Goal: Navigation & Orientation: Find specific page/section

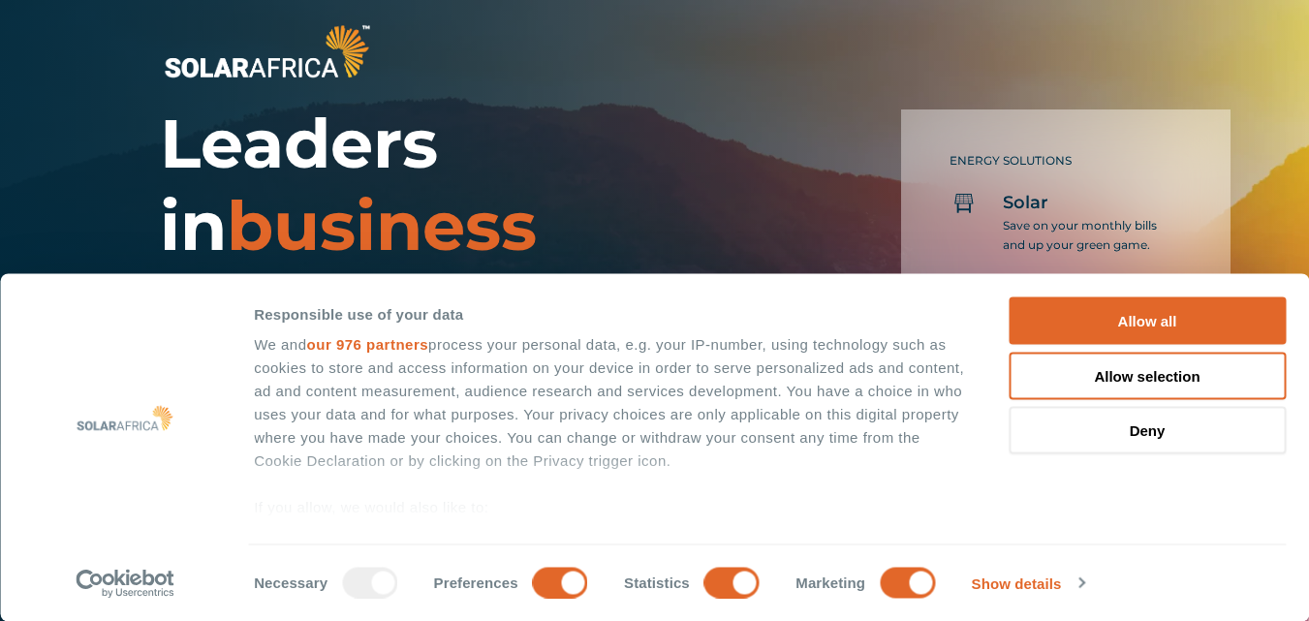
scroll to position [1647, 0]
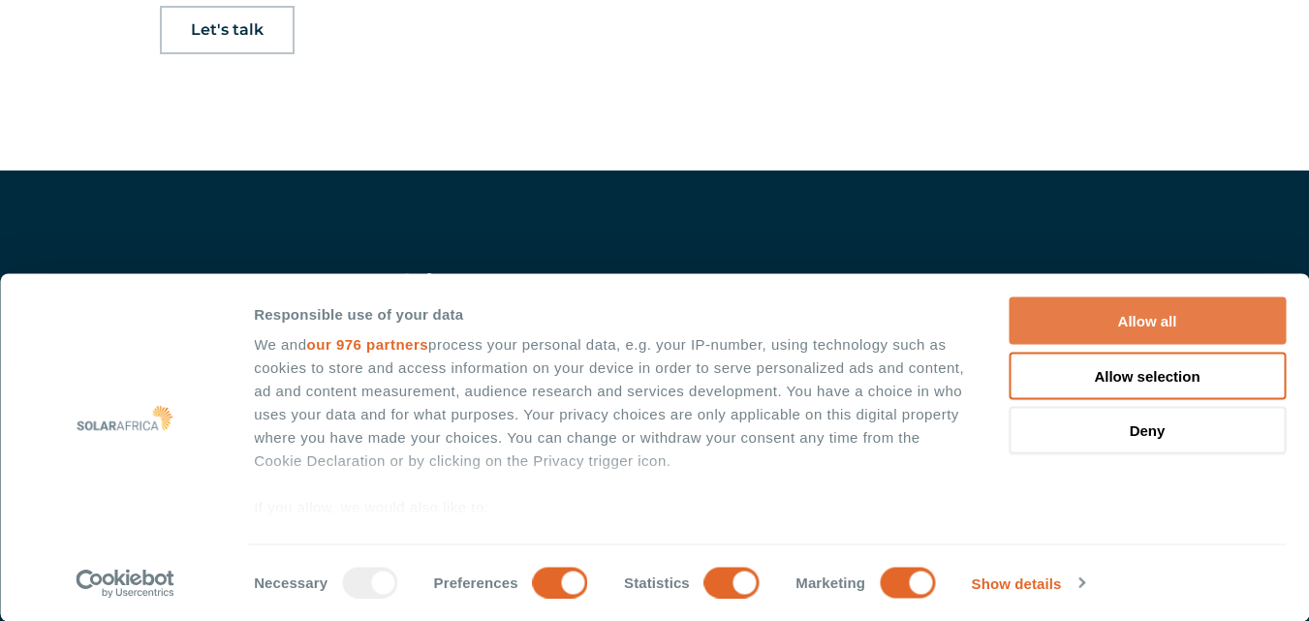
click at [1110, 322] on button "Allow all" at bounding box center [1147, 320] width 277 height 47
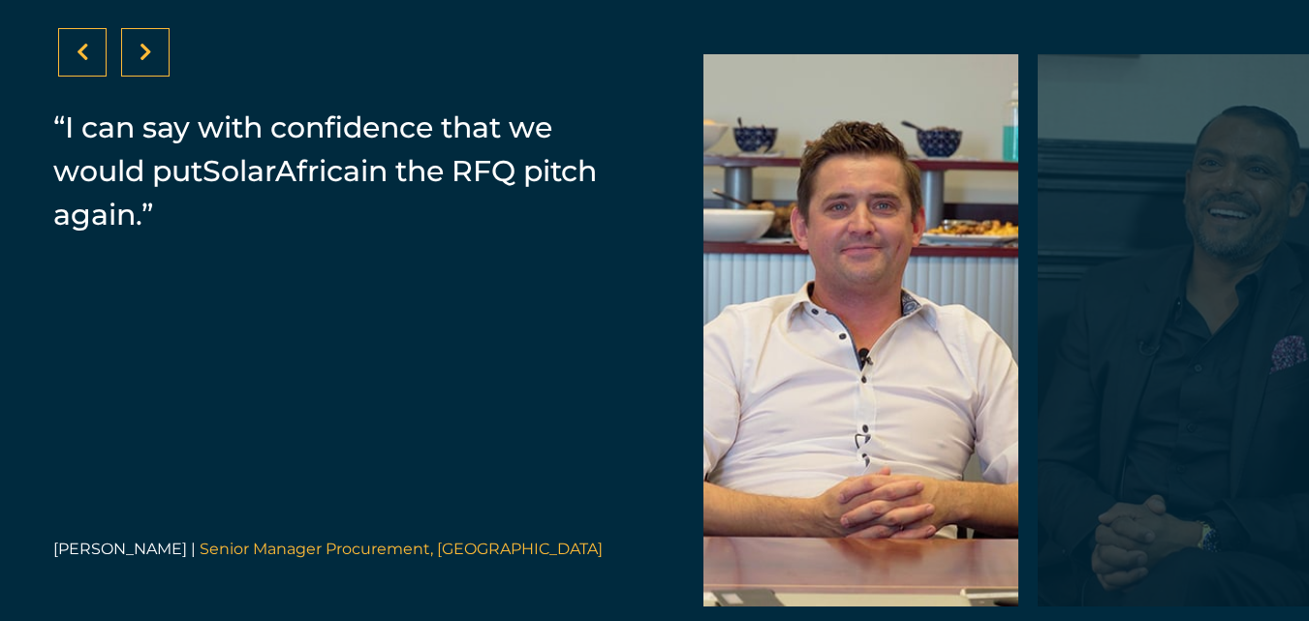
scroll to position [3972, 0]
click at [150, 63] on icon at bounding box center [146, 53] width 13 height 19
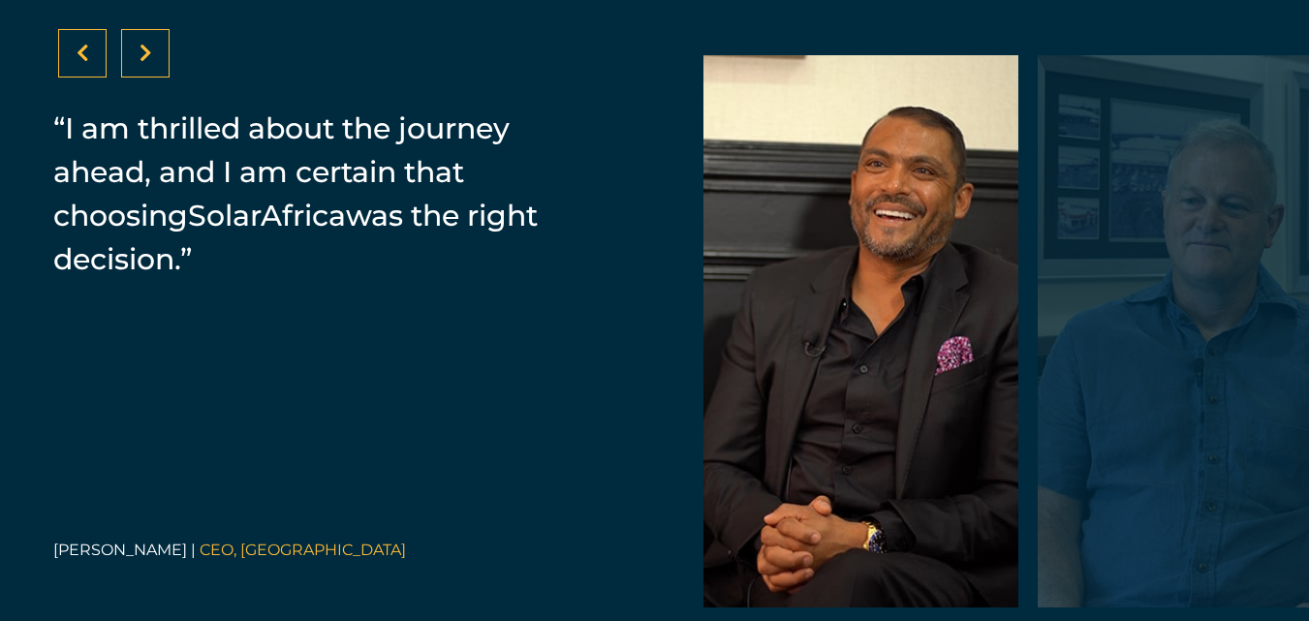
click at [150, 63] on icon at bounding box center [146, 53] width 13 height 19
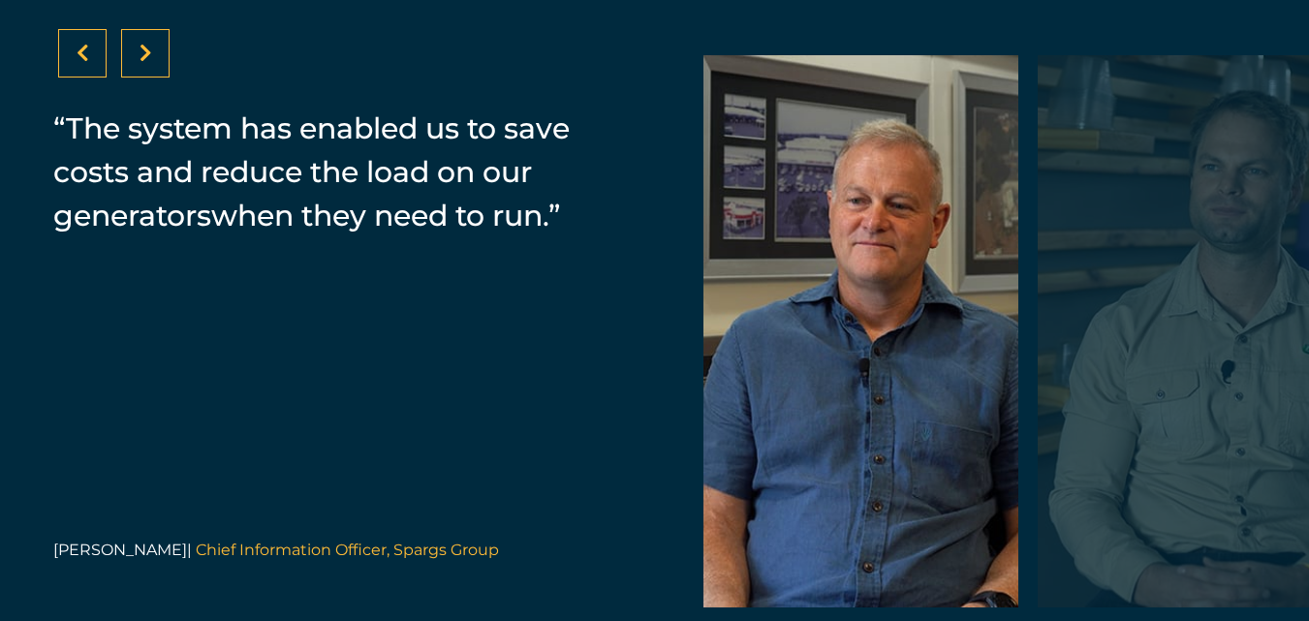
click at [150, 63] on icon at bounding box center [146, 53] width 13 height 19
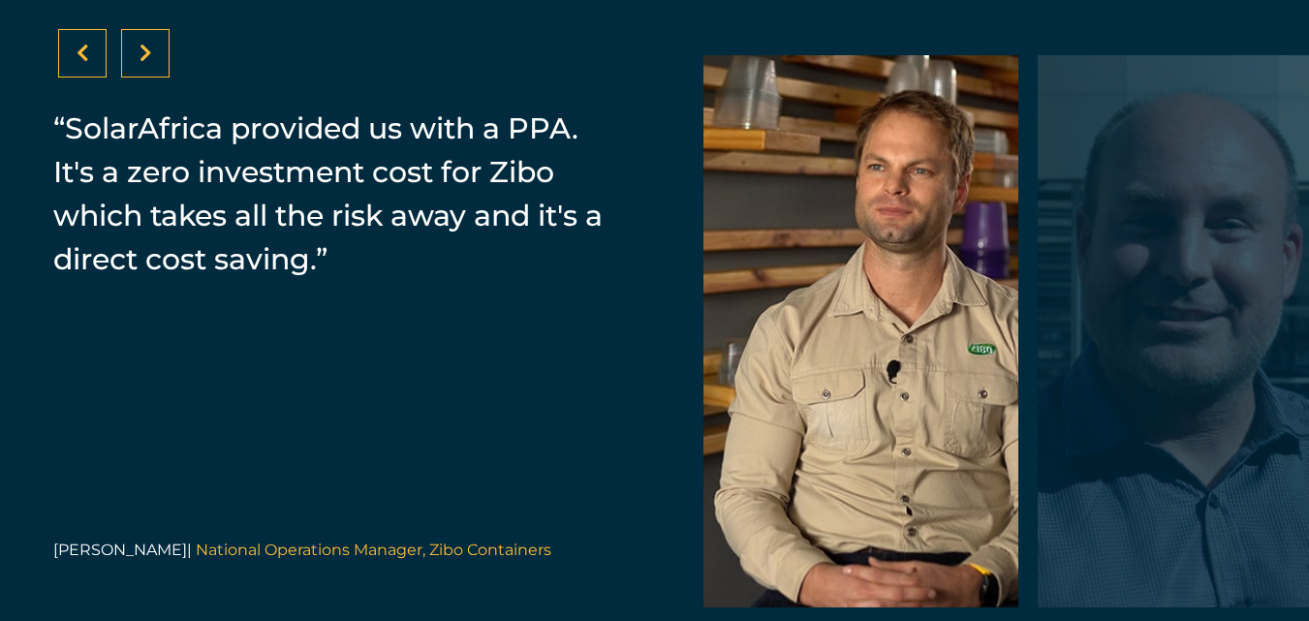
click at [150, 63] on icon at bounding box center [146, 53] width 13 height 19
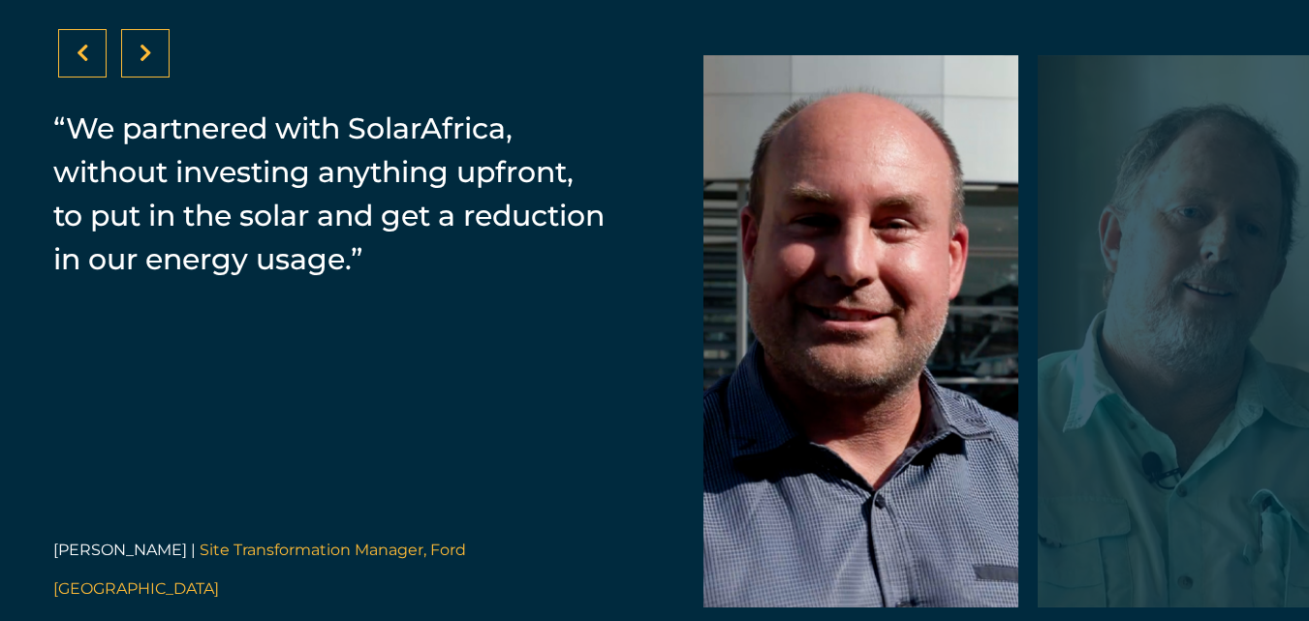
click at [150, 63] on icon at bounding box center [146, 53] width 13 height 19
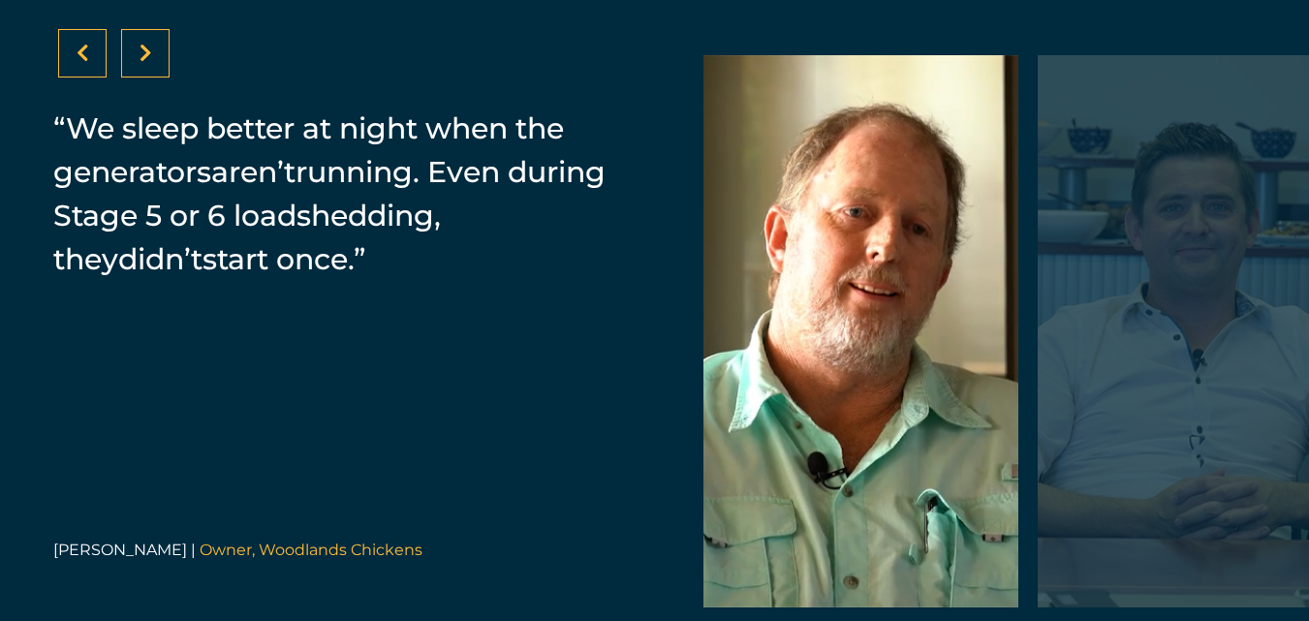
click at [150, 63] on icon at bounding box center [146, 53] width 13 height 19
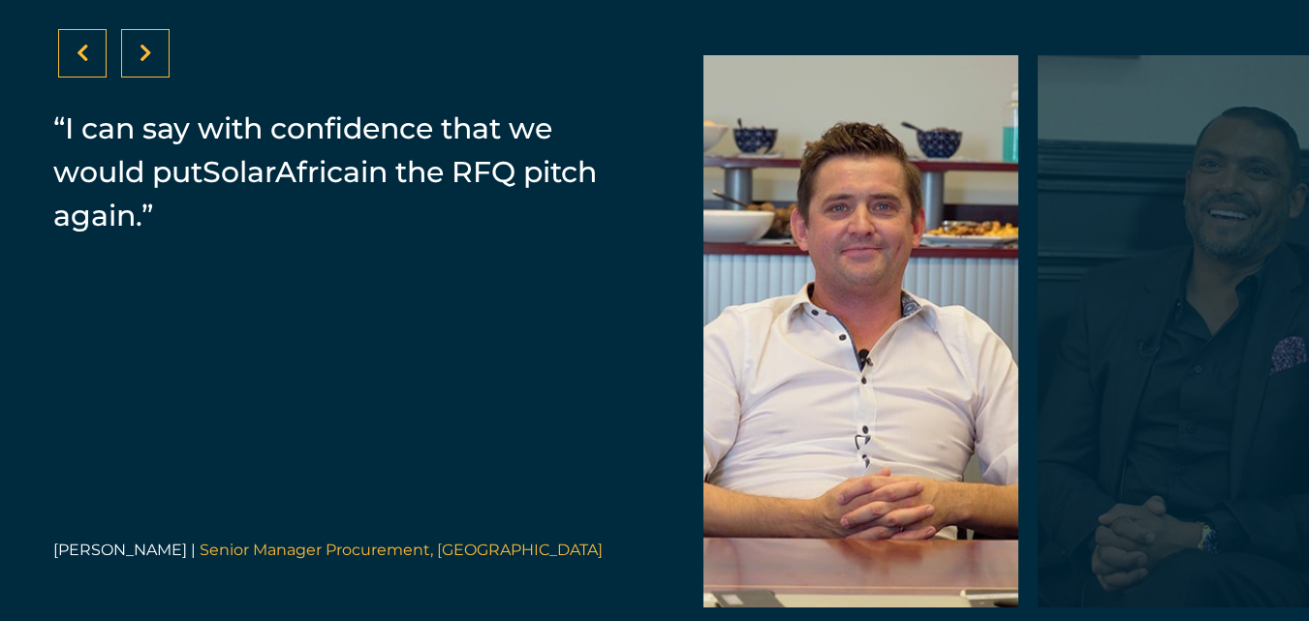
click at [148, 63] on icon at bounding box center [146, 53] width 13 height 19
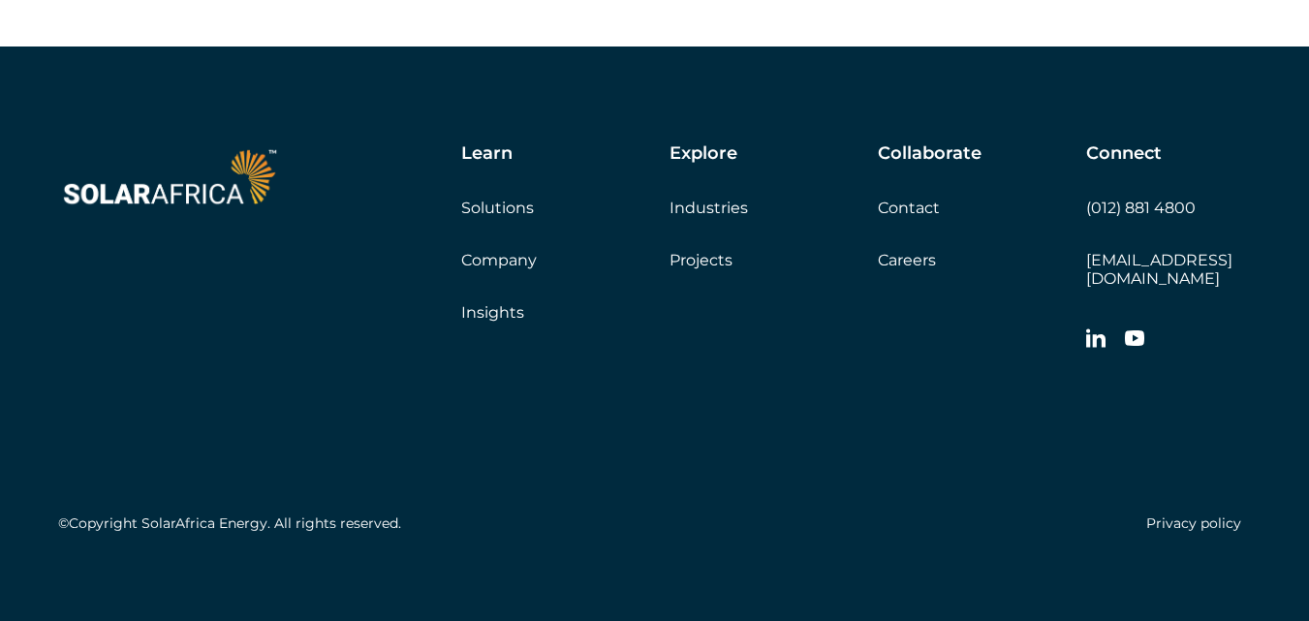
scroll to position [5600, 0]
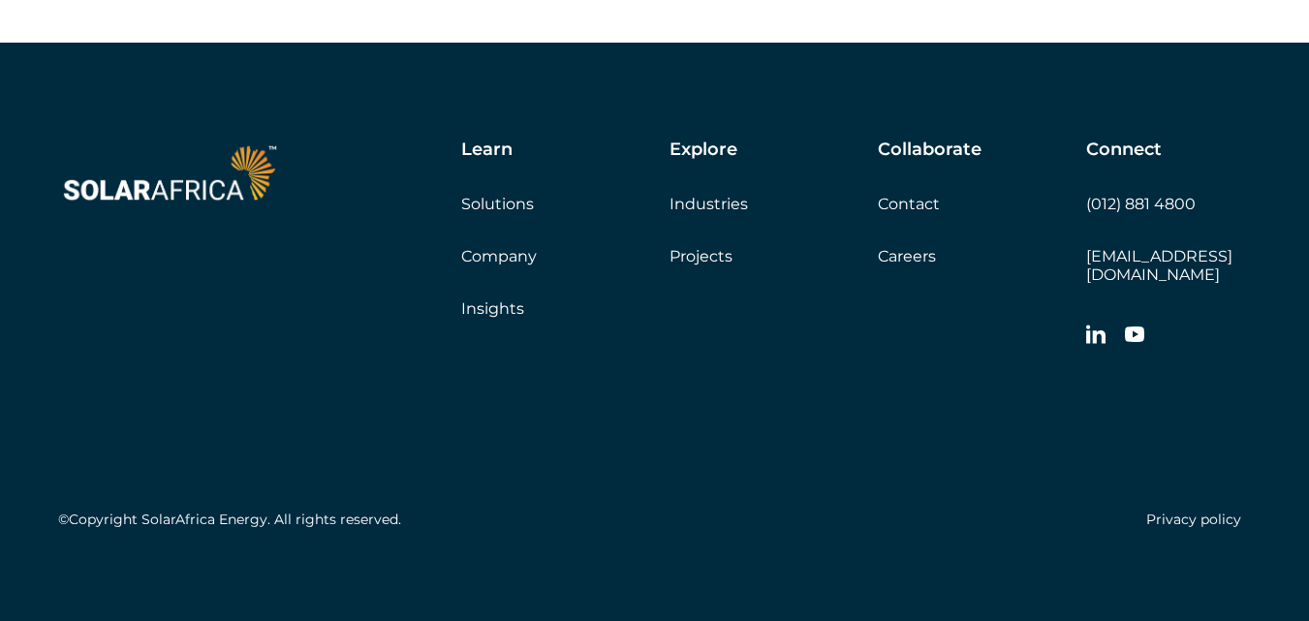
click at [891, 261] on link "Careers" at bounding box center [907, 256] width 58 height 18
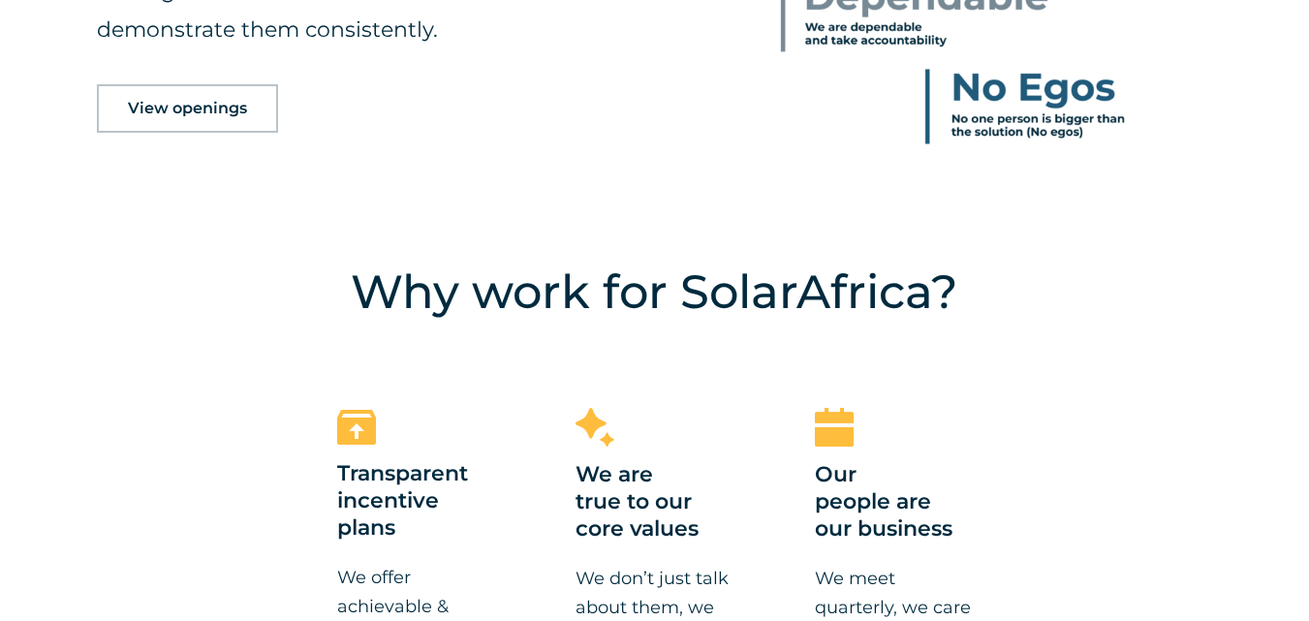
scroll to position [1163, 0]
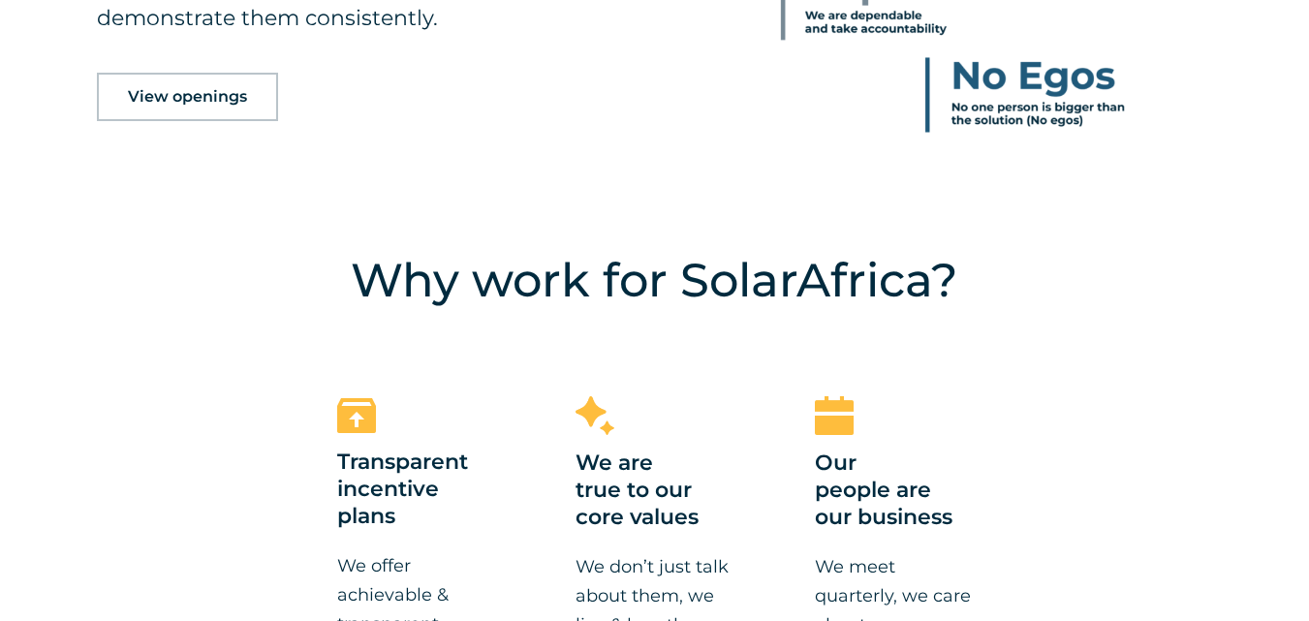
click at [140, 114] on link "View openings" at bounding box center [187, 97] width 181 height 48
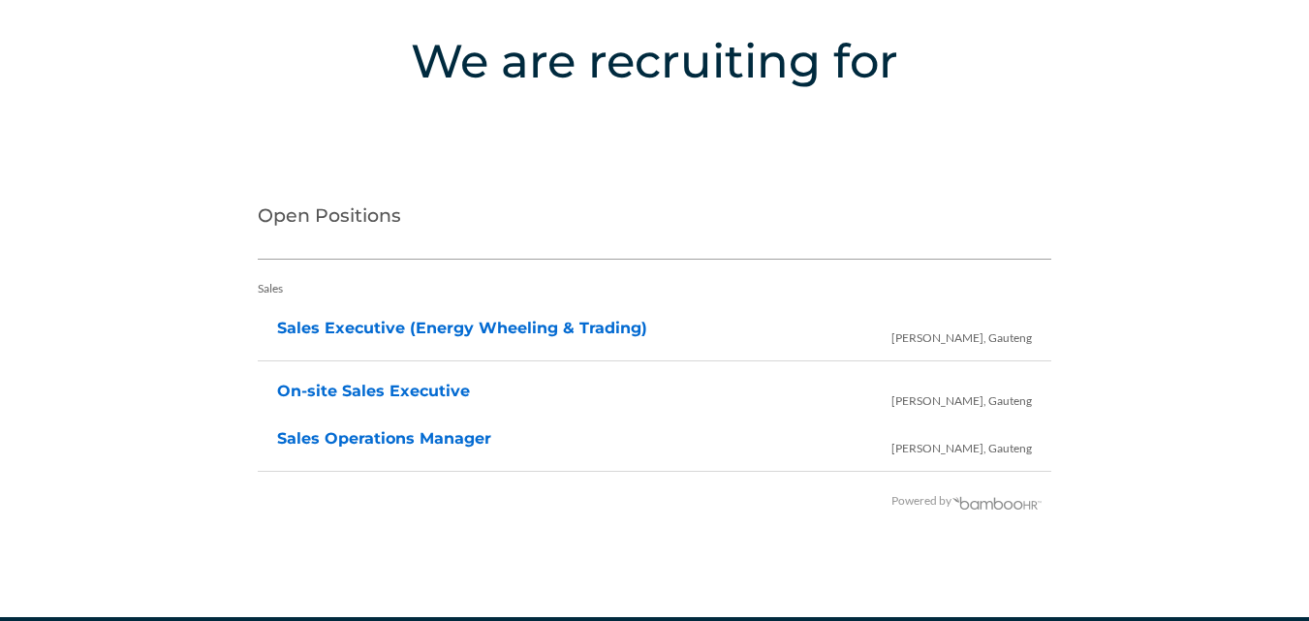
scroll to position [3953, 0]
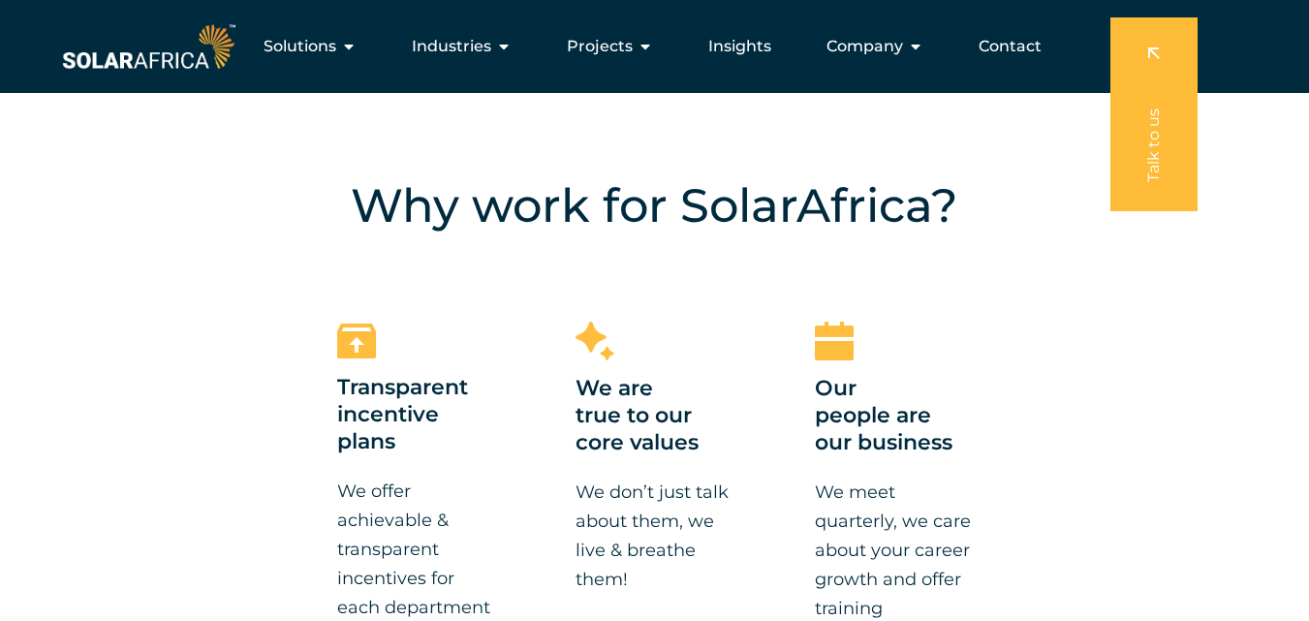
scroll to position [1163, 0]
